Goal: Task Accomplishment & Management: Contribute content

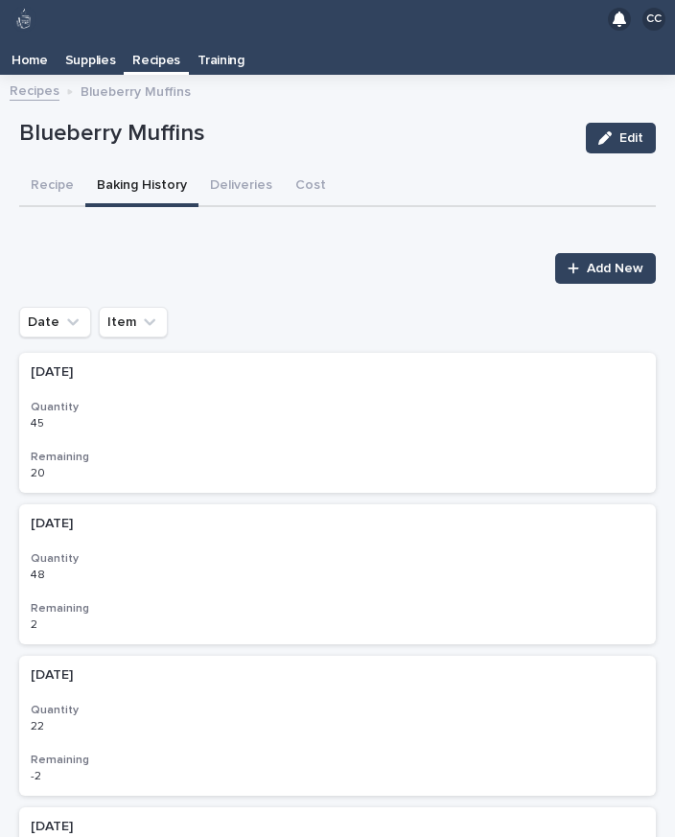
scroll to position [30, 0]
click at [596, 262] on span "Add New" at bounding box center [615, 268] width 57 height 13
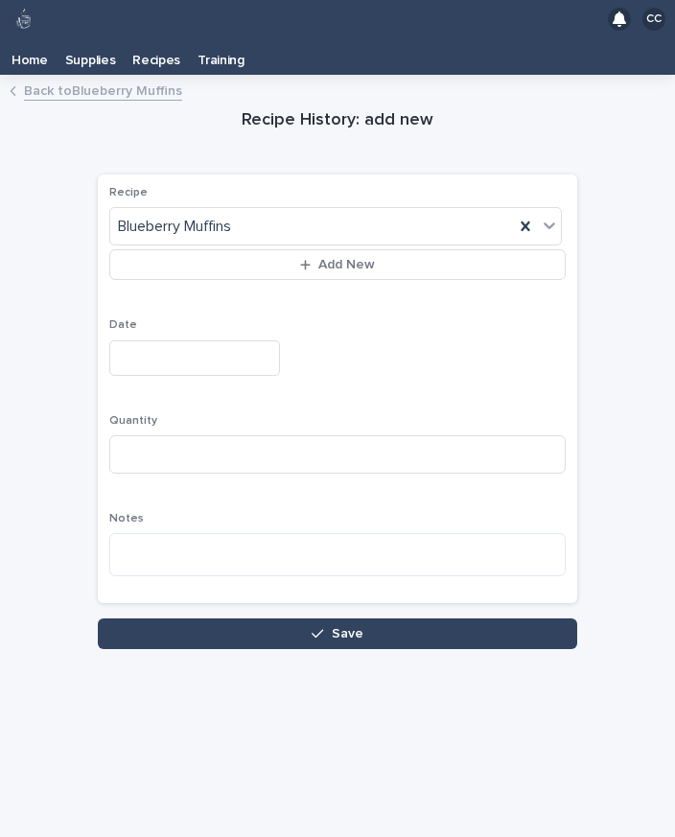
click at [200, 340] on input "text" at bounding box center [194, 357] width 171 height 35
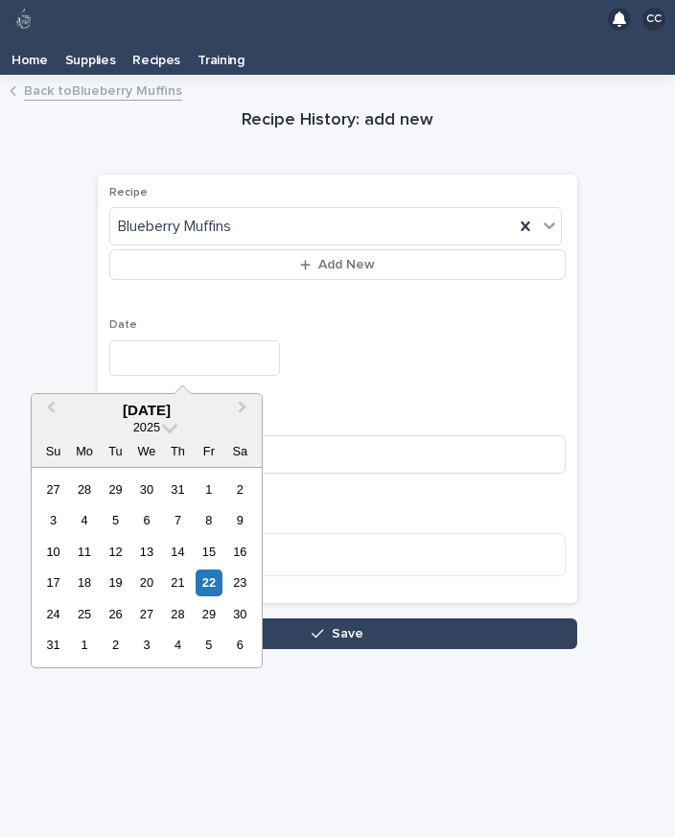
click at [206, 570] on div "22" at bounding box center [209, 583] width 26 height 26
type input "**********"
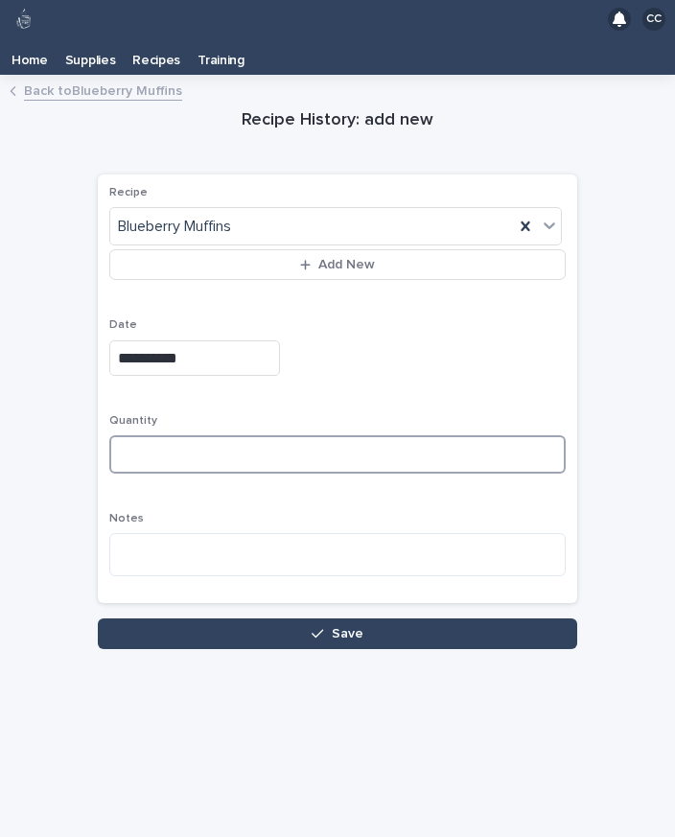
click at [278, 435] on input at bounding box center [337, 454] width 457 height 38
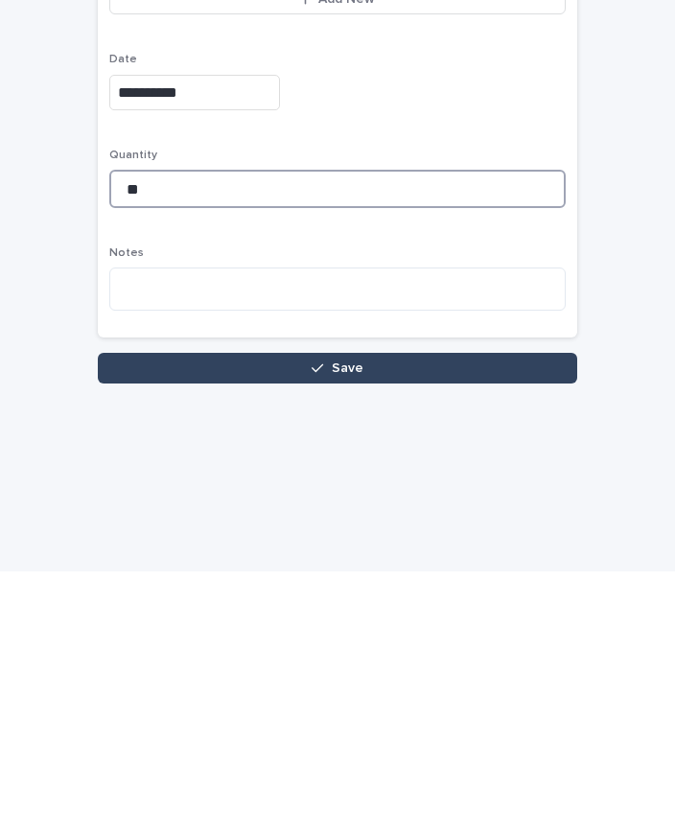
type input "**"
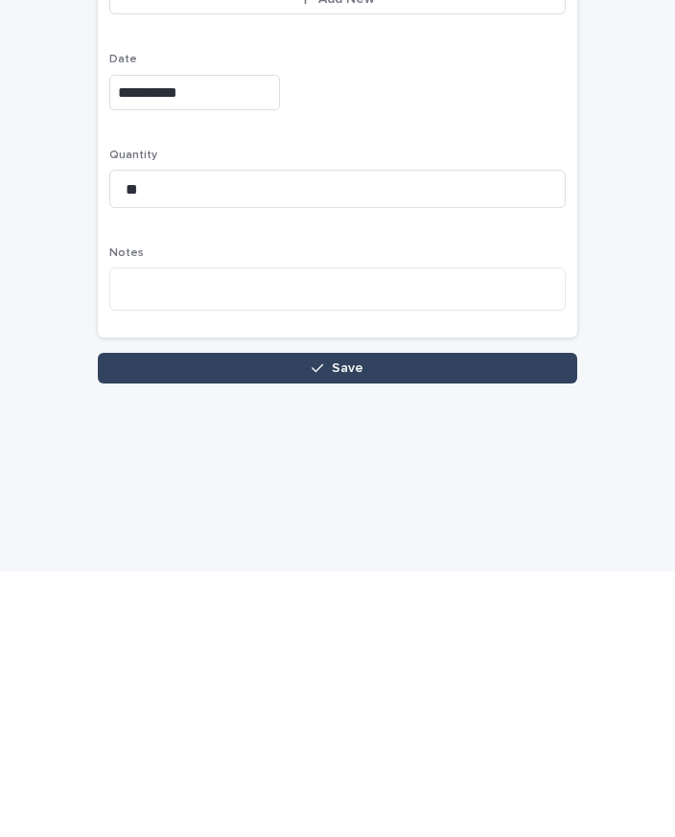
click at [459, 619] on button "Save" at bounding box center [338, 634] width 480 height 31
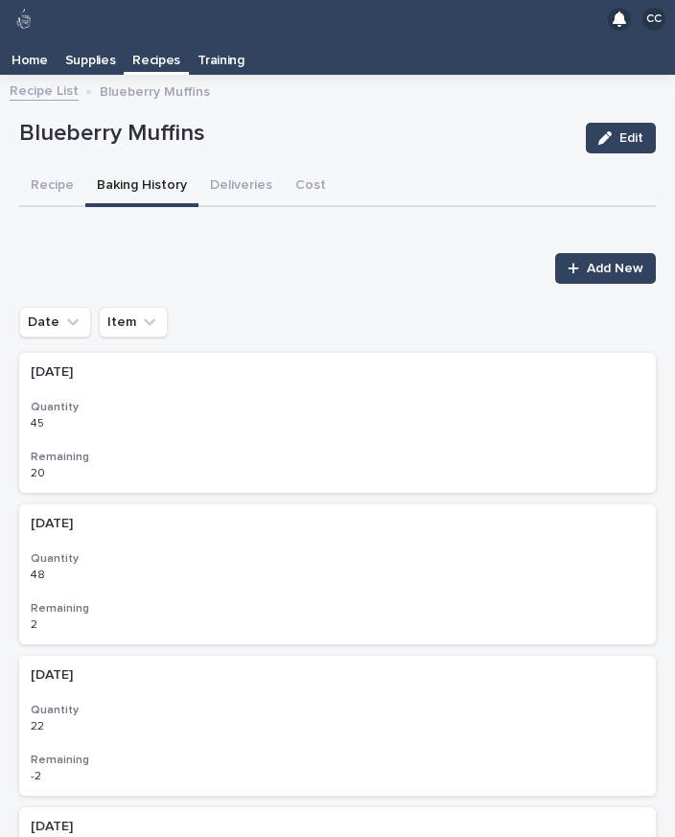
scroll to position [31, 0]
click at [216, 400] on h3 "Quantity" at bounding box center [338, 407] width 614 height 15
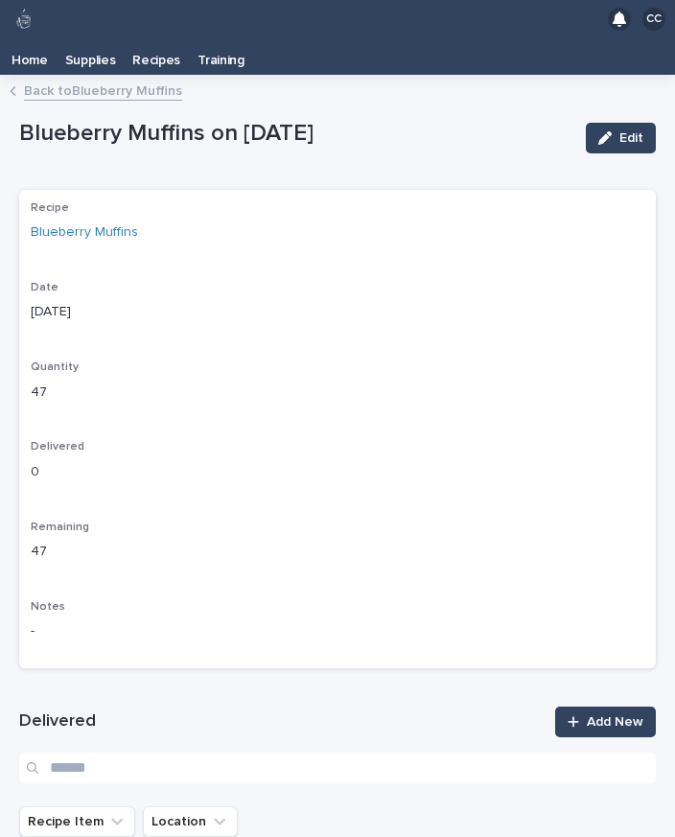
click at [94, 79] on link "Back to Blueberry Muffins" at bounding box center [103, 90] width 158 height 22
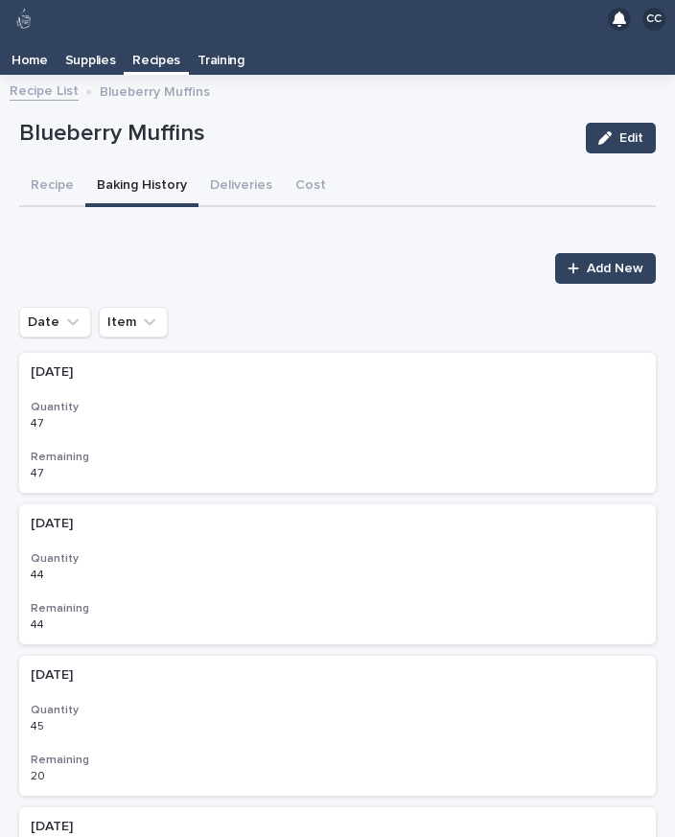
click at [265, 551] on h3 "Quantity" at bounding box center [338, 558] width 614 height 15
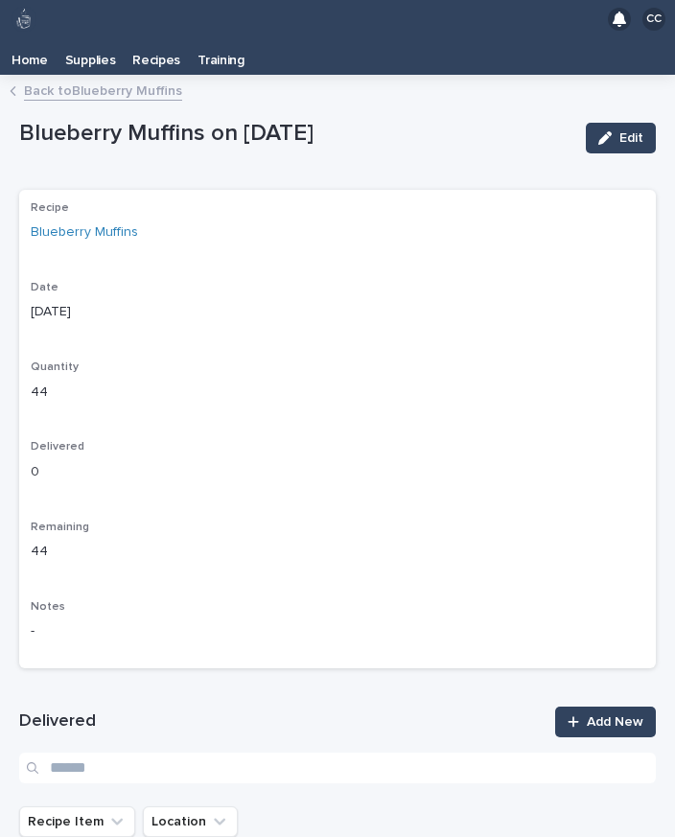
click at [630, 131] on span "Edit" at bounding box center [632, 137] width 24 height 13
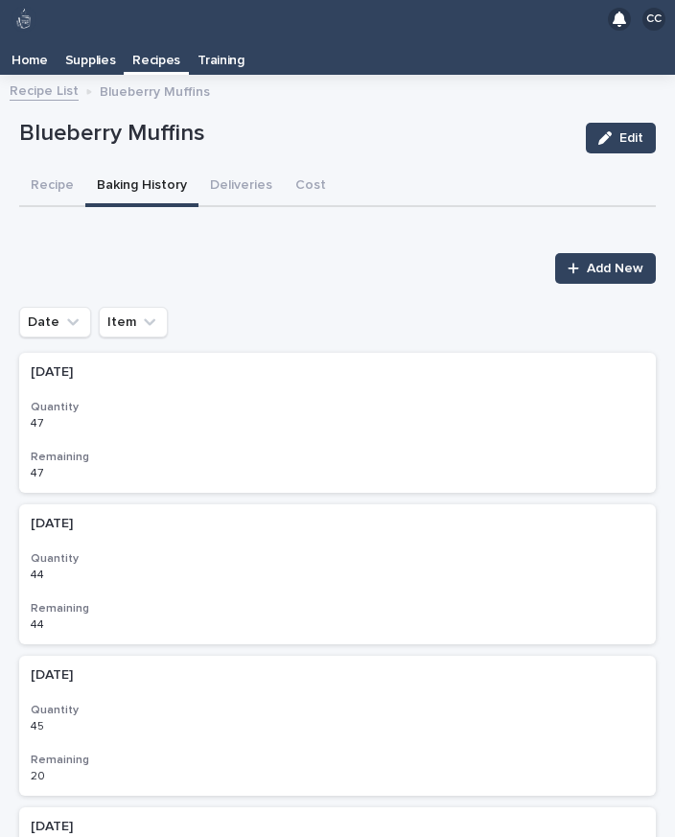
click at [153, 38] on p "Recipes" at bounding box center [156, 53] width 48 height 31
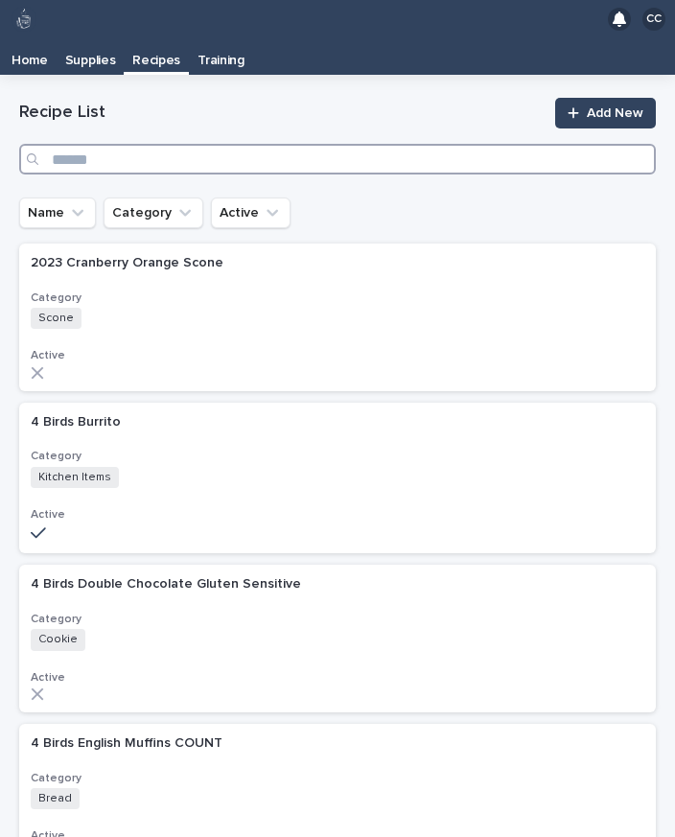
click at [213, 144] on input "Search" at bounding box center [337, 159] width 637 height 31
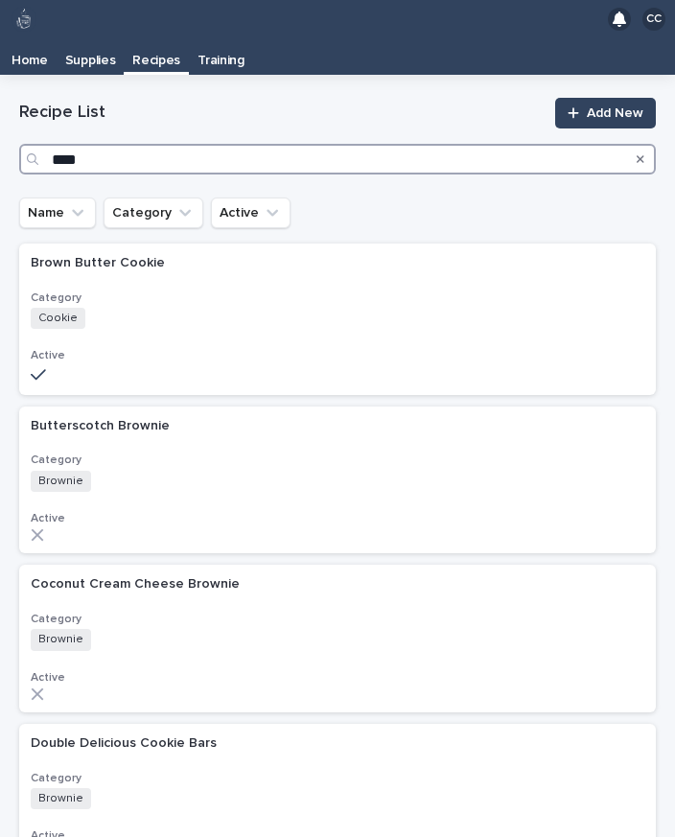
click at [129, 144] on input "****" at bounding box center [337, 159] width 637 height 31
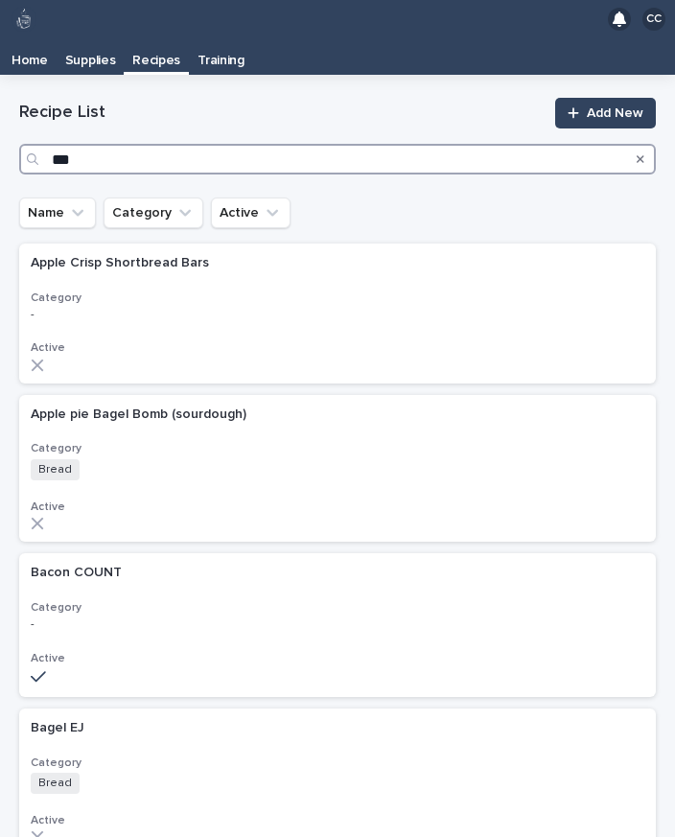
type input "****"
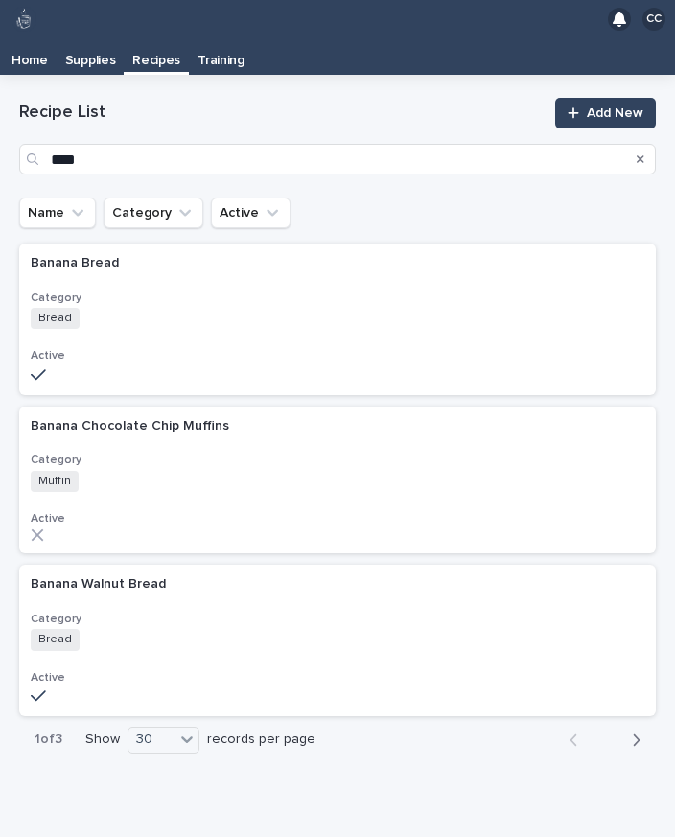
click at [275, 291] on h3 "Category" at bounding box center [338, 298] width 614 height 15
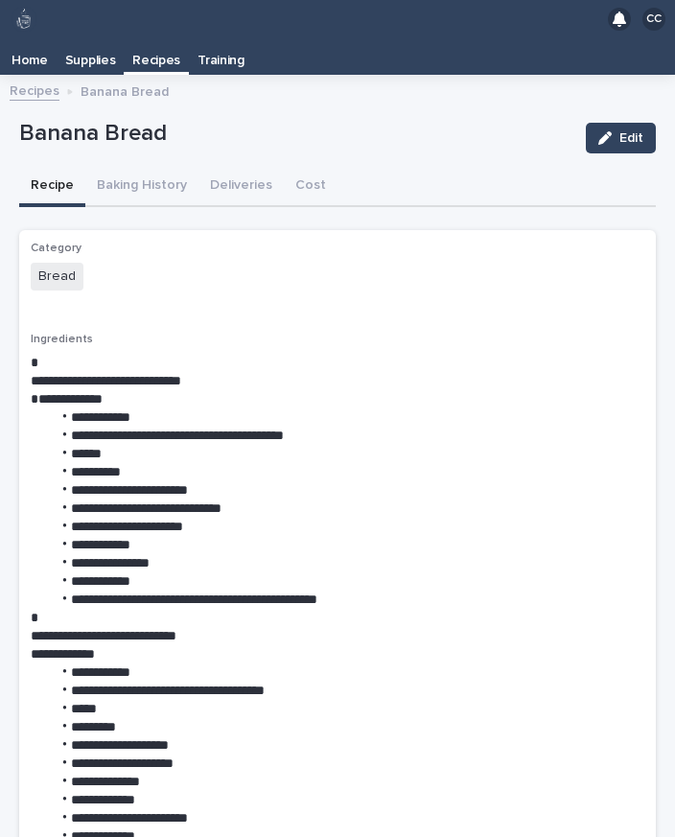
click at [141, 167] on button "Baking History" at bounding box center [141, 187] width 113 height 40
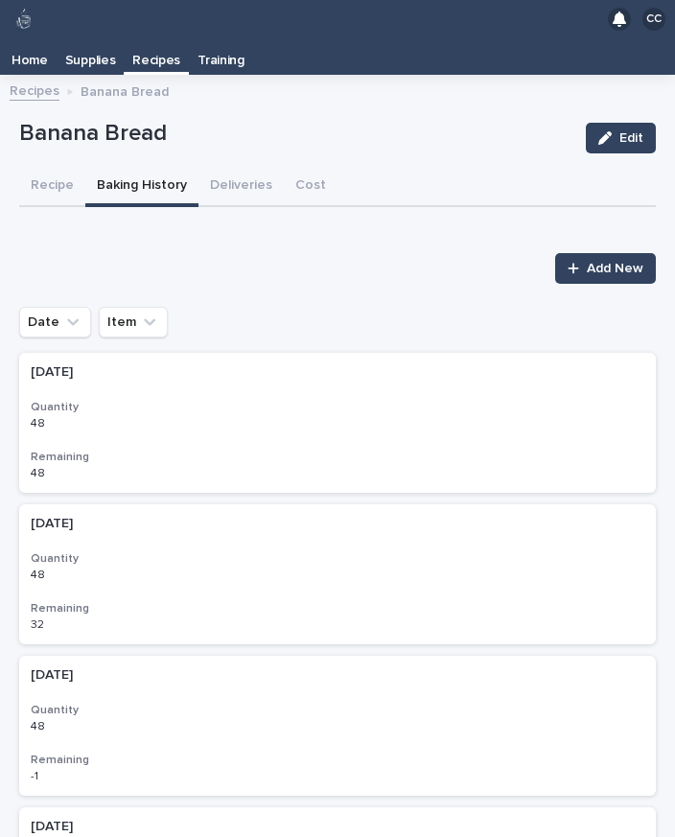
click at [152, 38] on link "Recipes" at bounding box center [156, 55] width 65 height 34
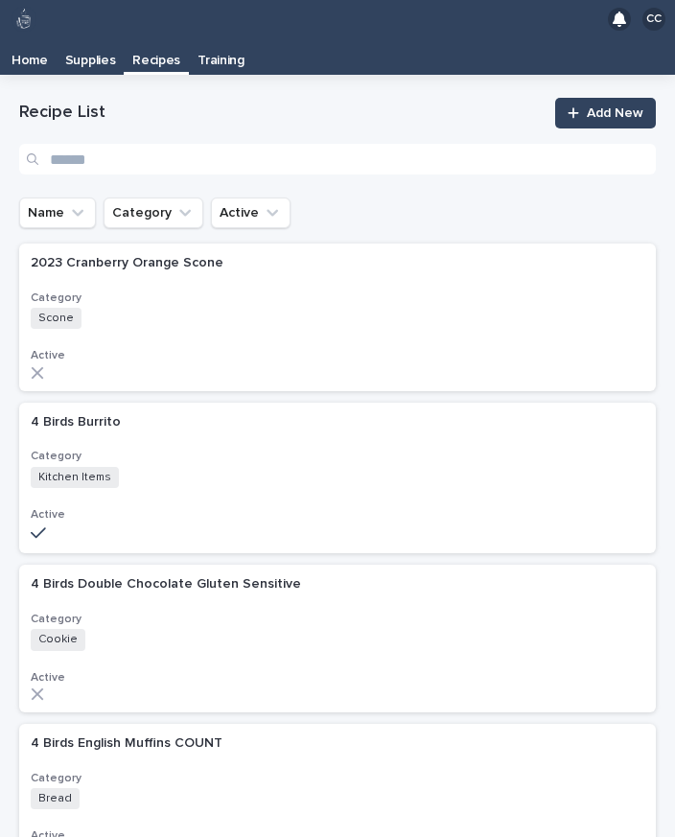
click at [167, 38] on p "Recipes" at bounding box center [156, 53] width 48 height 31
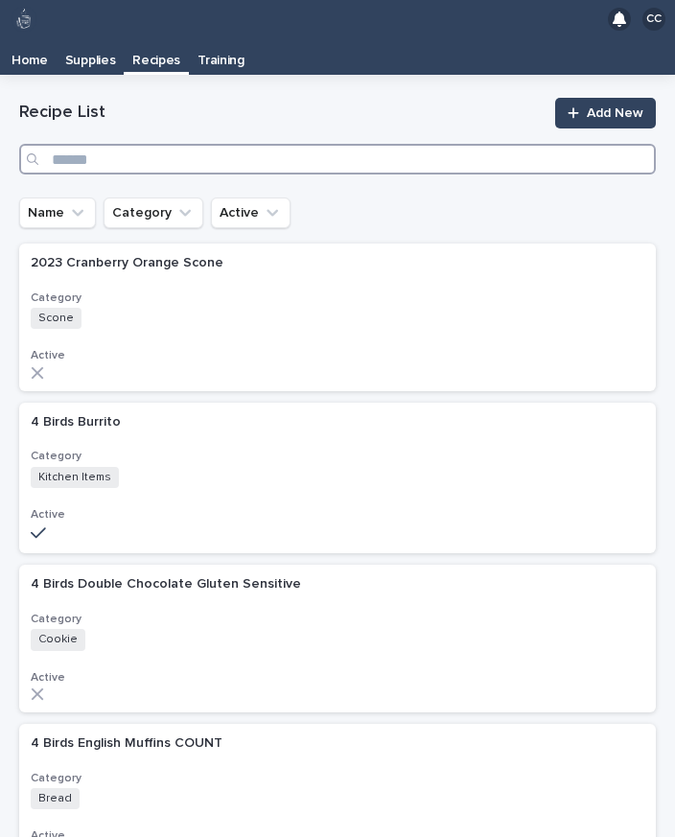
click at [326, 144] on input "Search" at bounding box center [337, 159] width 637 height 31
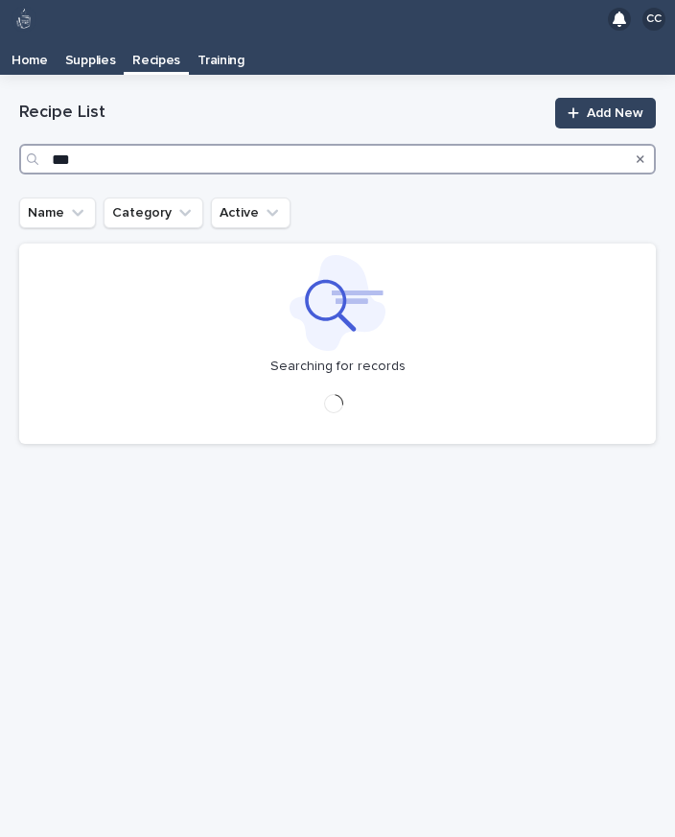
type input "****"
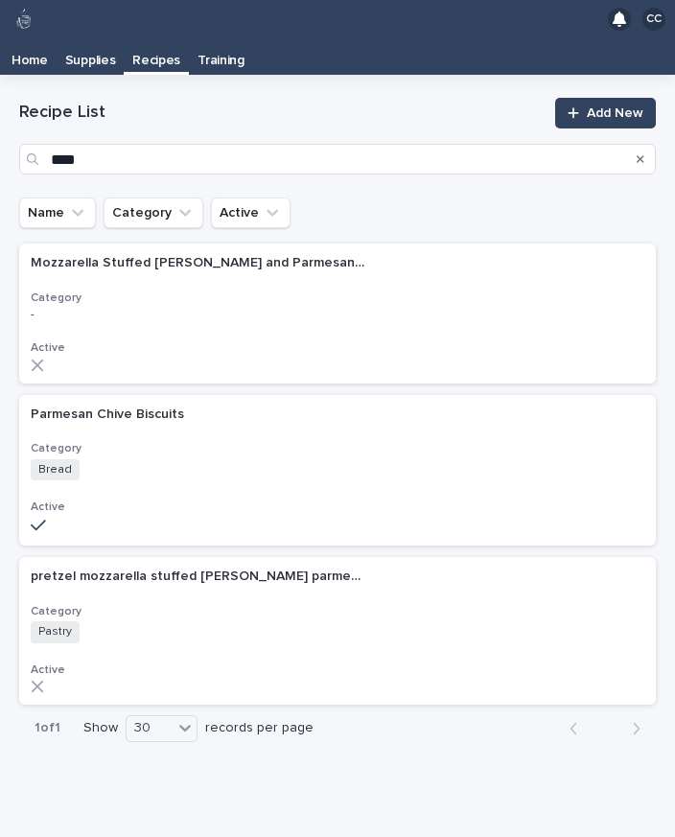
click at [292, 459] on div "Bread + 0" at bounding box center [199, 469] width 336 height 21
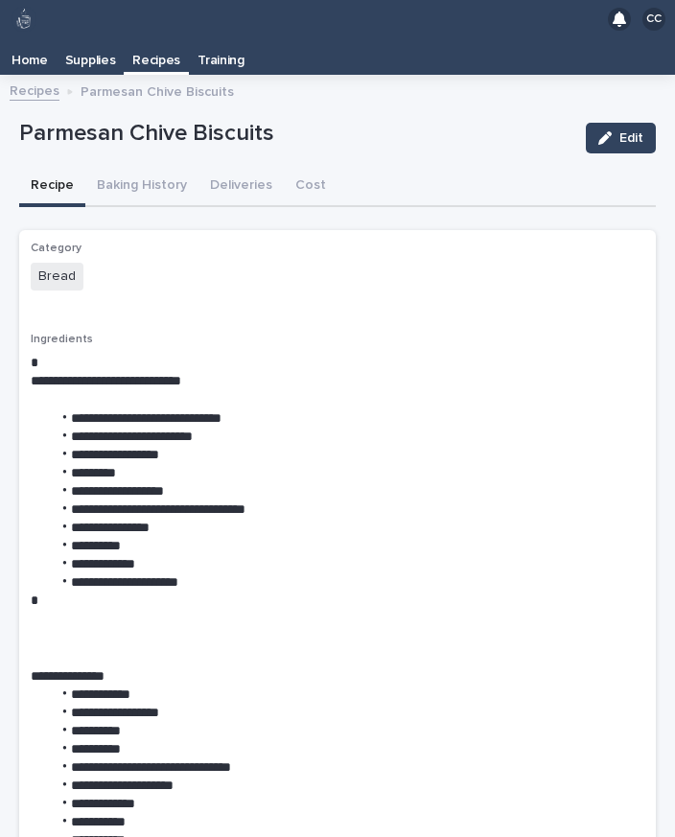
click at [135, 167] on button "Baking History" at bounding box center [141, 187] width 113 height 40
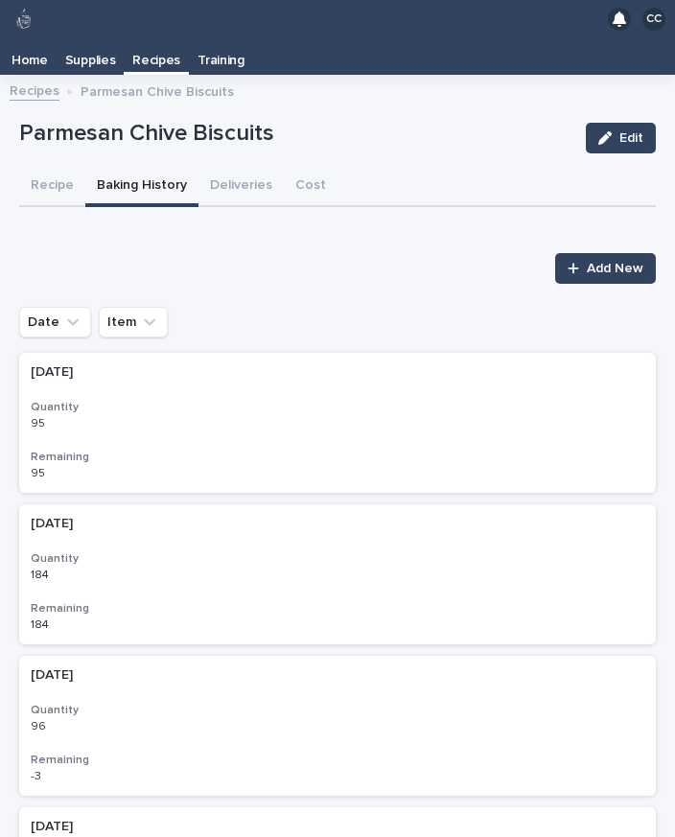
click at [158, 39] on link "Recipes" at bounding box center [156, 55] width 65 height 34
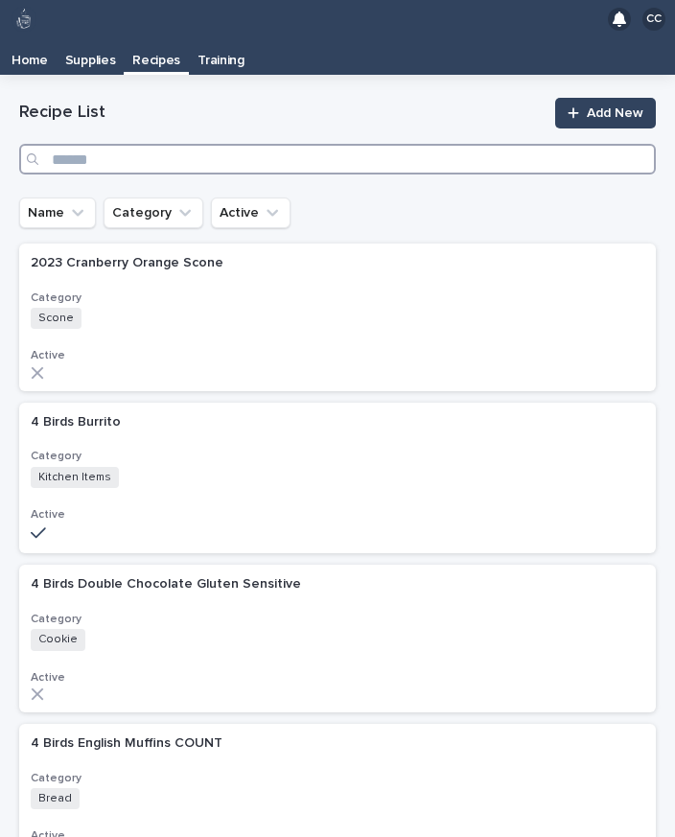
click at [286, 144] on input "Search" at bounding box center [337, 159] width 637 height 31
type input "****"
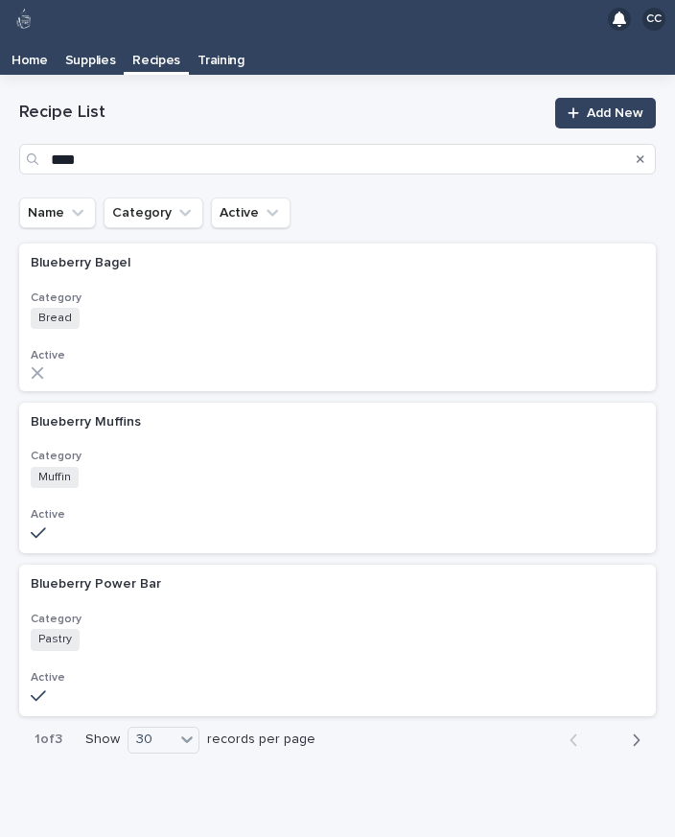
click at [294, 449] on h3 "Category" at bounding box center [338, 456] width 614 height 15
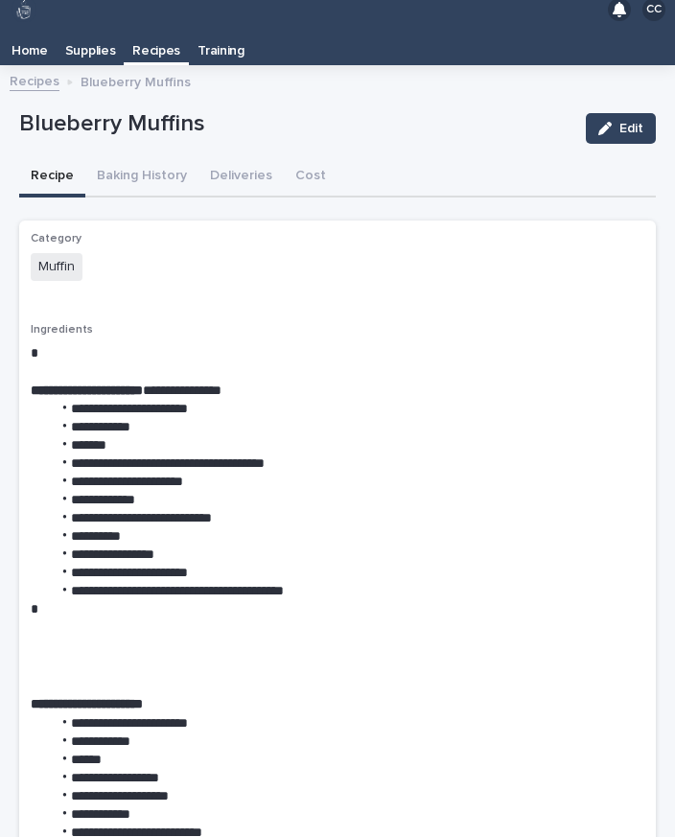
scroll to position [38, 0]
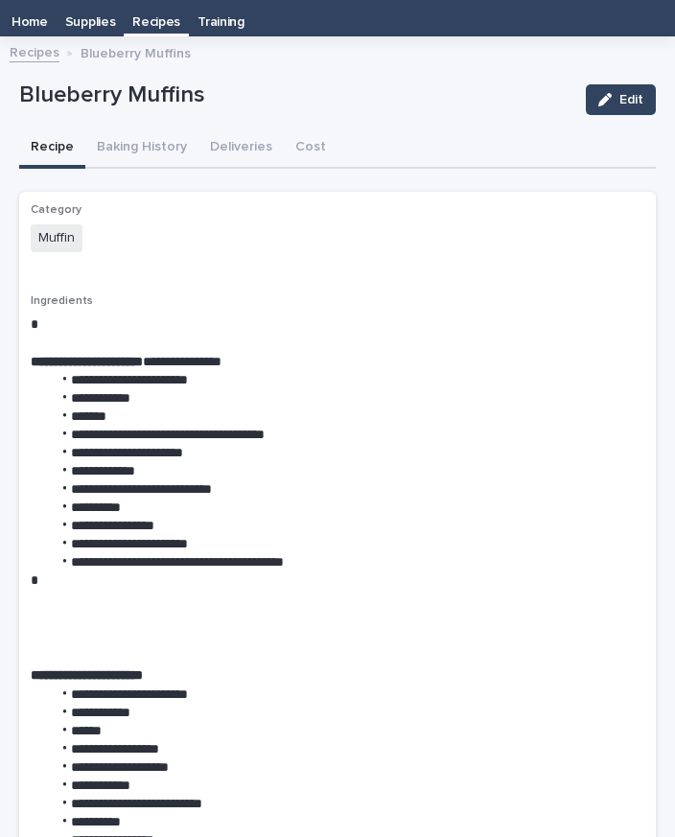
click at [155, 143] on button "Baking History" at bounding box center [141, 149] width 113 height 40
